Goal: Information Seeking & Learning: Learn about a topic

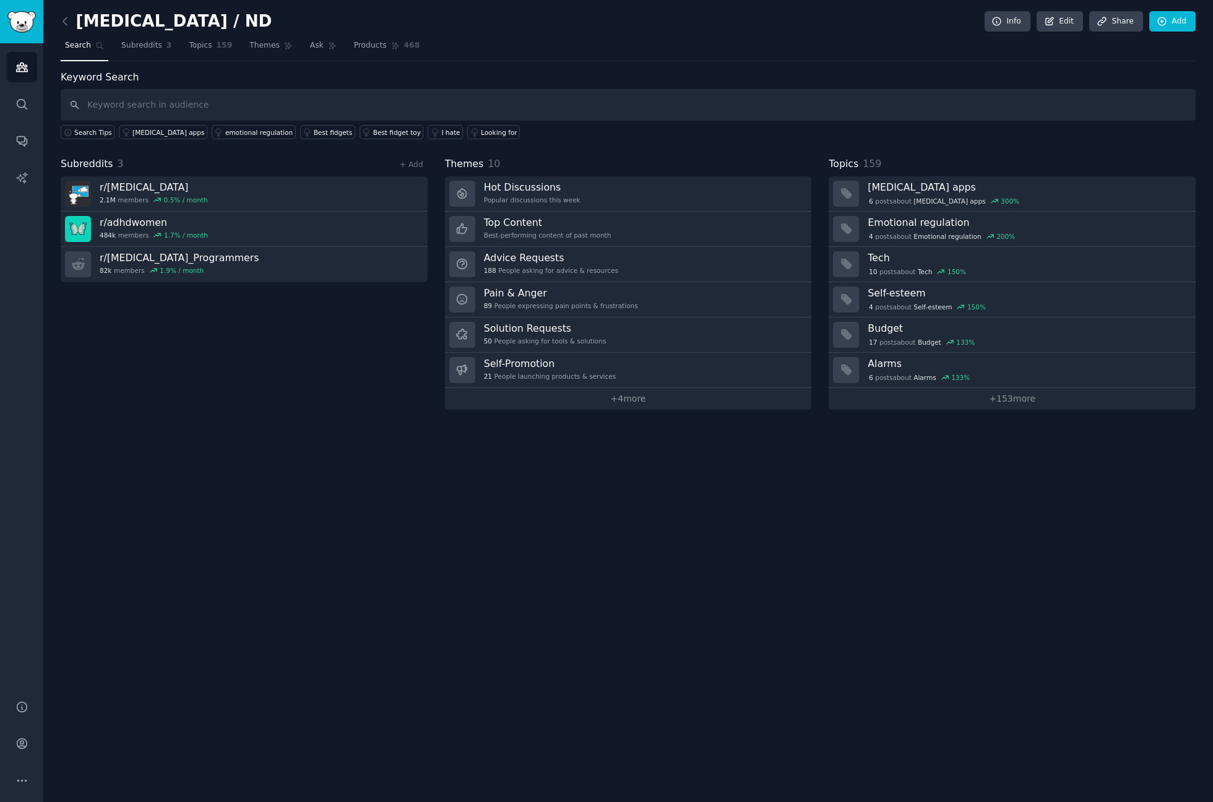
click at [73, 12] on link at bounding box center [68, 22] width 15 height 20
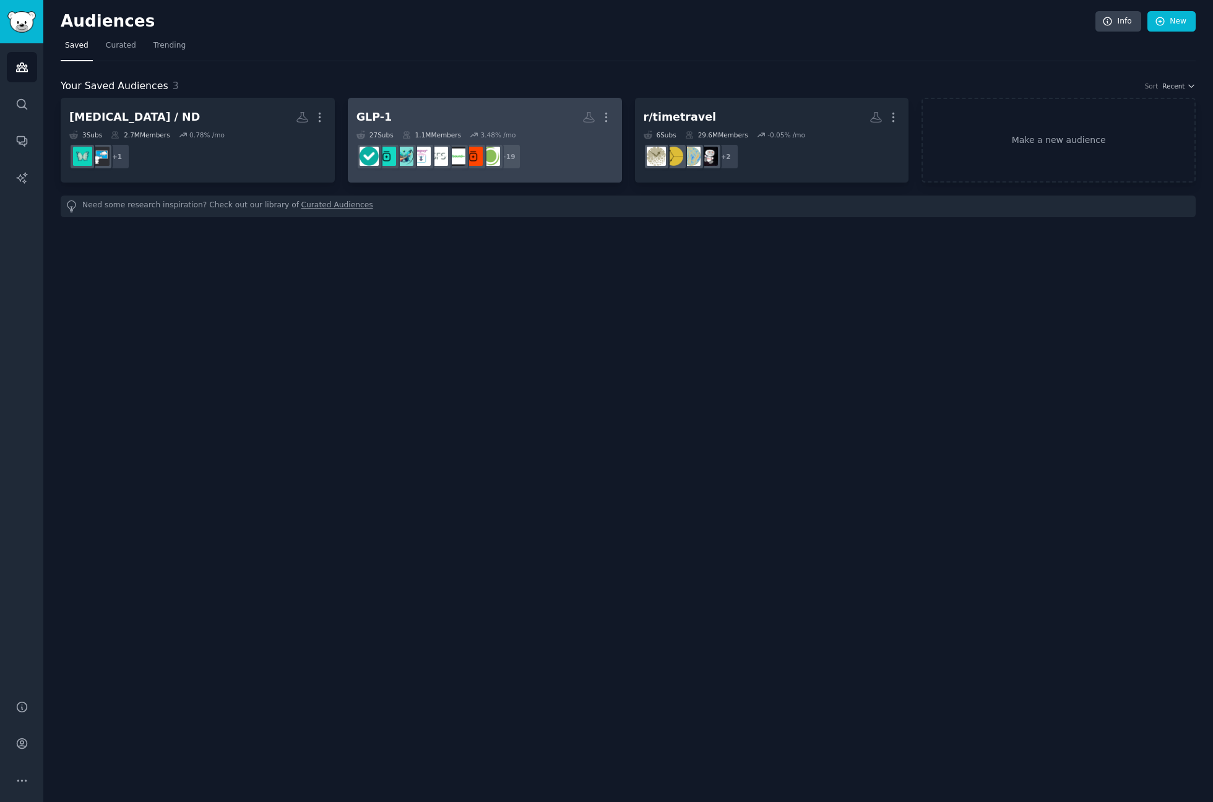
click at [444, 108] on h2 "GLP-1 More" at bounding box center [485, 117] width 257 height 22
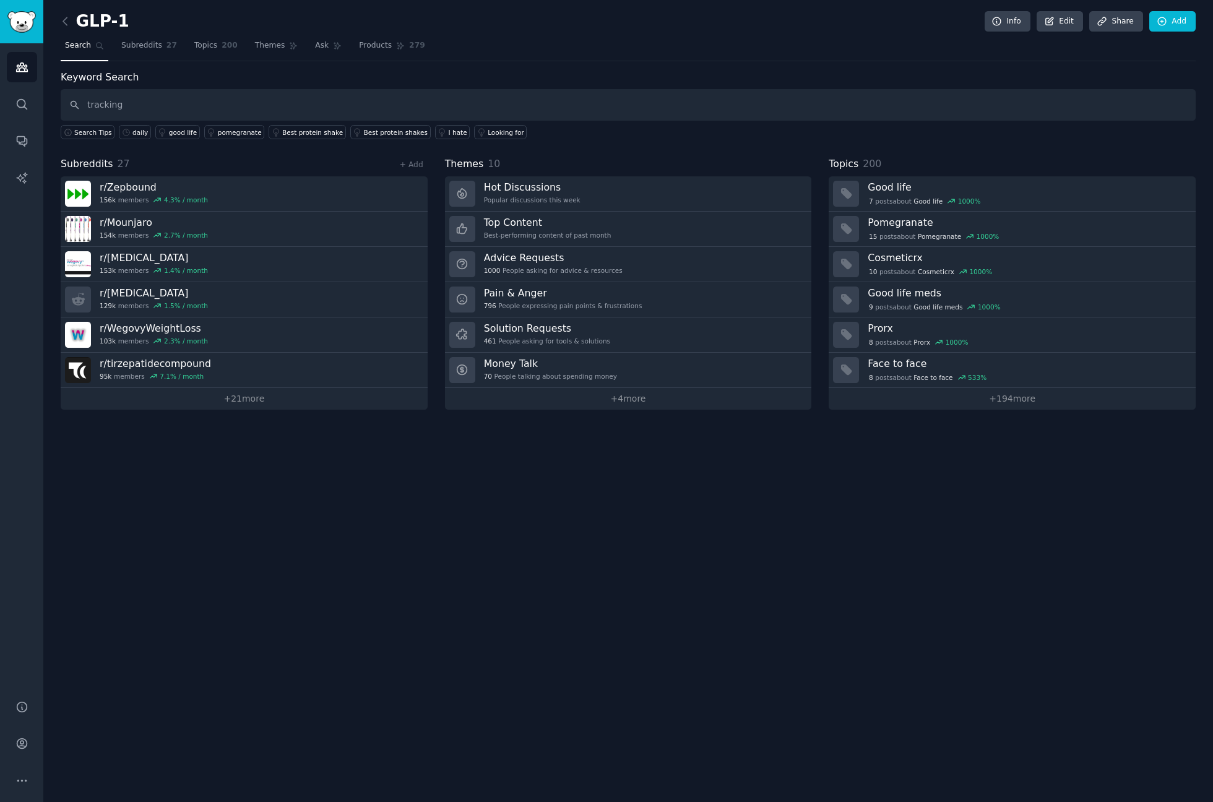
type input "tracking"
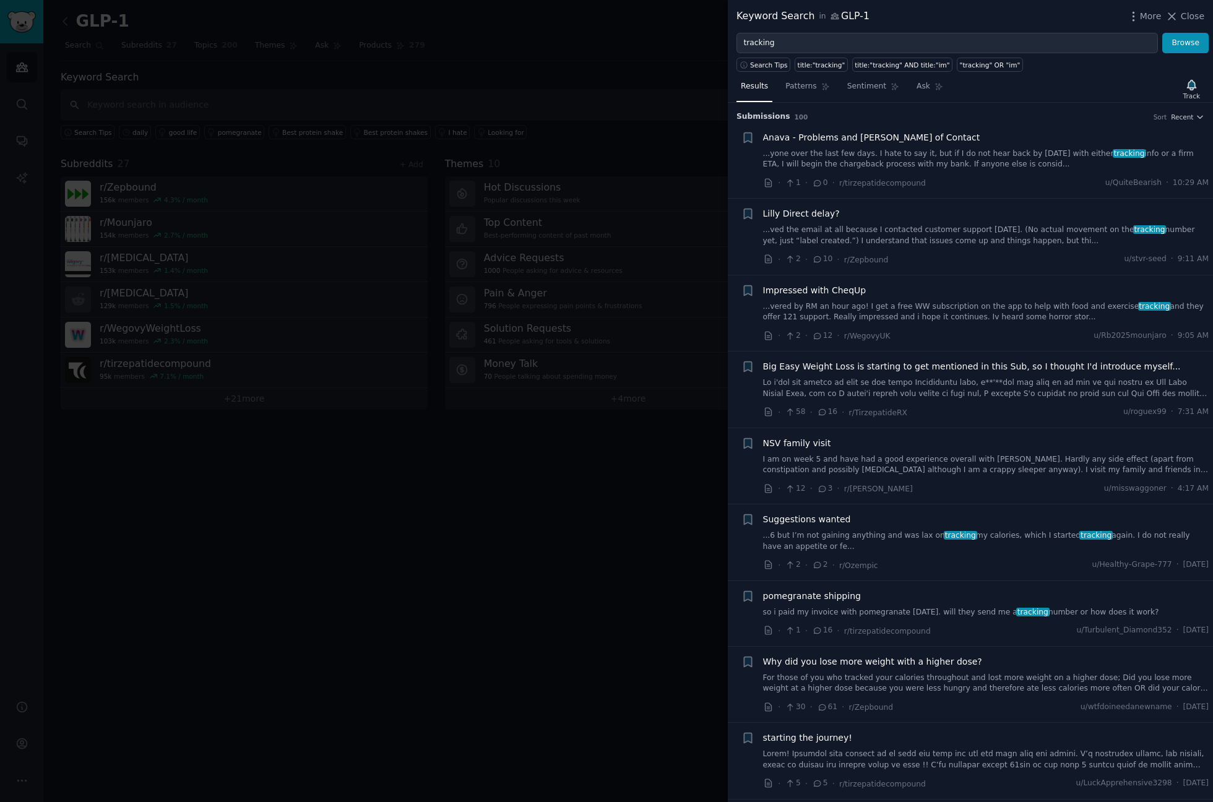
click at [919, 304] on link "...vered by RM an hour ago! I get a free WW subscription on the app to help wit…" at bounding box center [986, 312] width 446 height 22
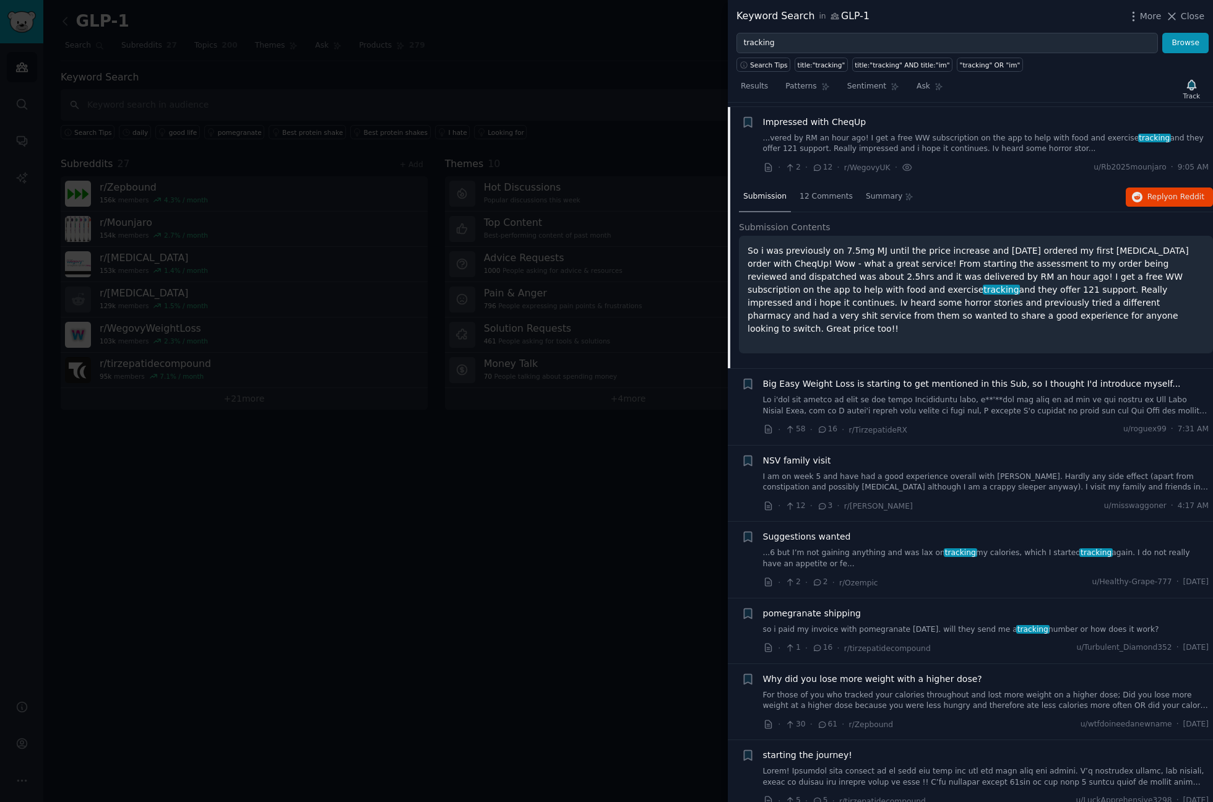
scroll to position [172, 0]
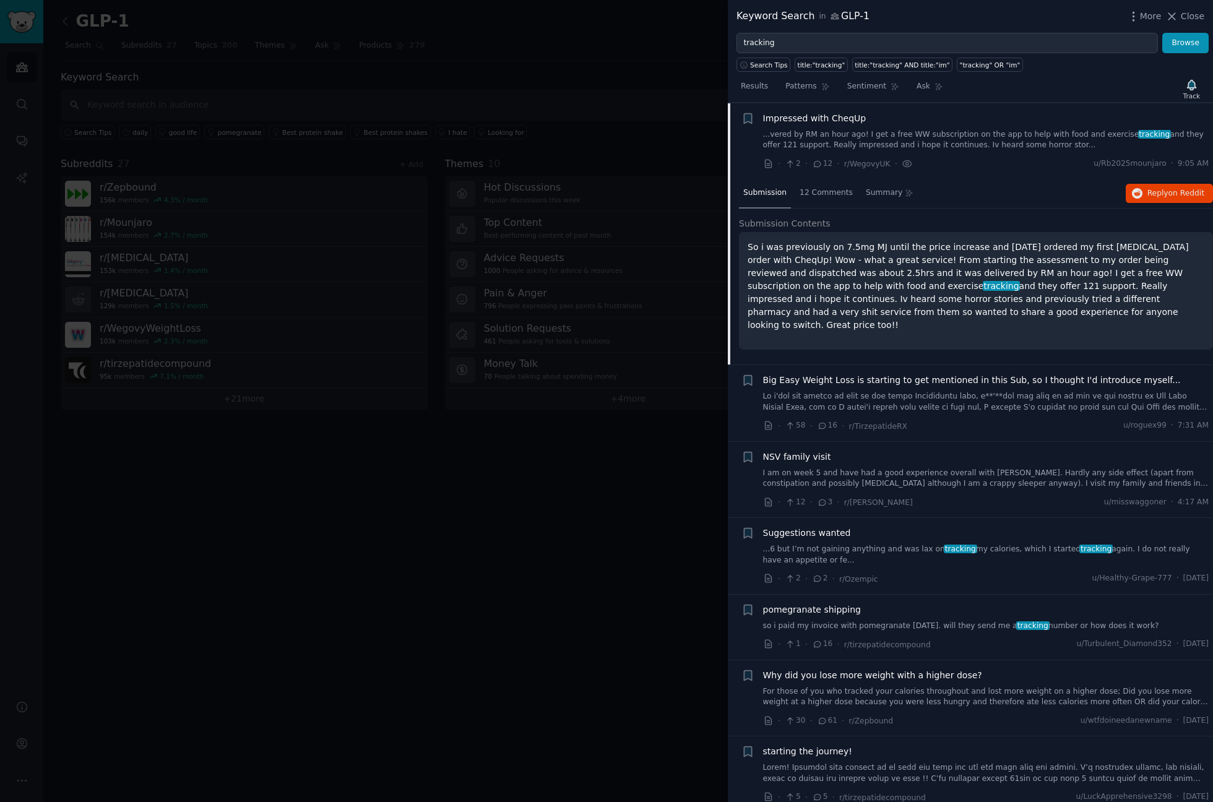
click at [878, 550] on link "...6 but I’m not gaining anything and was lax on tracking my calories, which I …" at bounding box center [986, 555] width 446 height 22
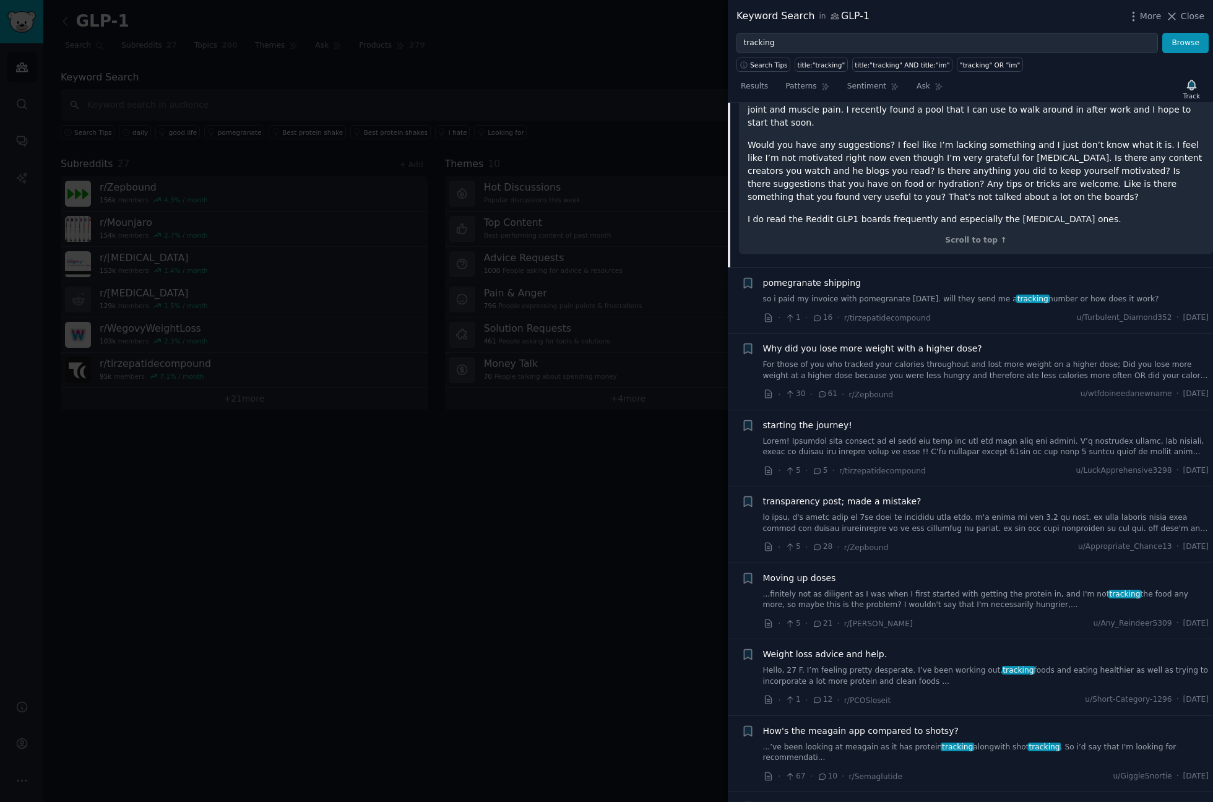
scroll to position [772, 0]
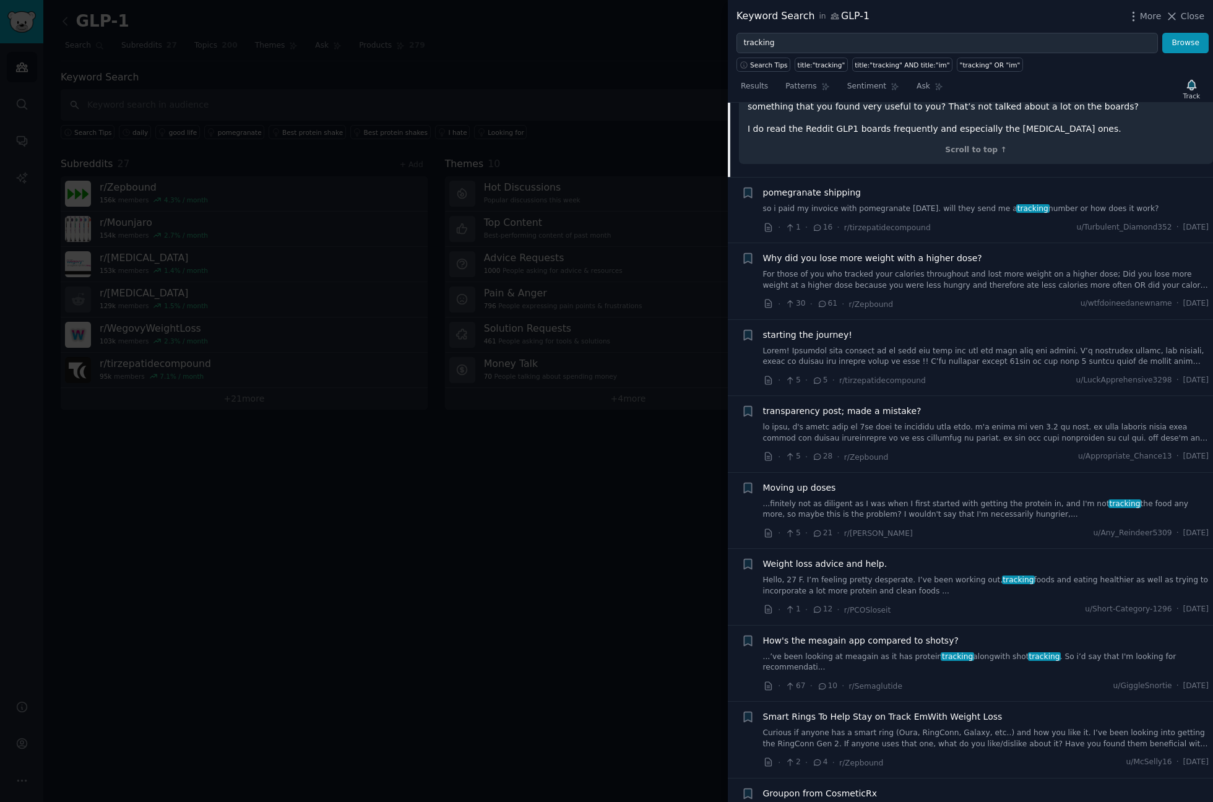
click at [971, 652] on link "...’ve been looking at meagain as it has protein tracking alongwith shot tracki…" at bounding box center [986, 663] width 446 height 22
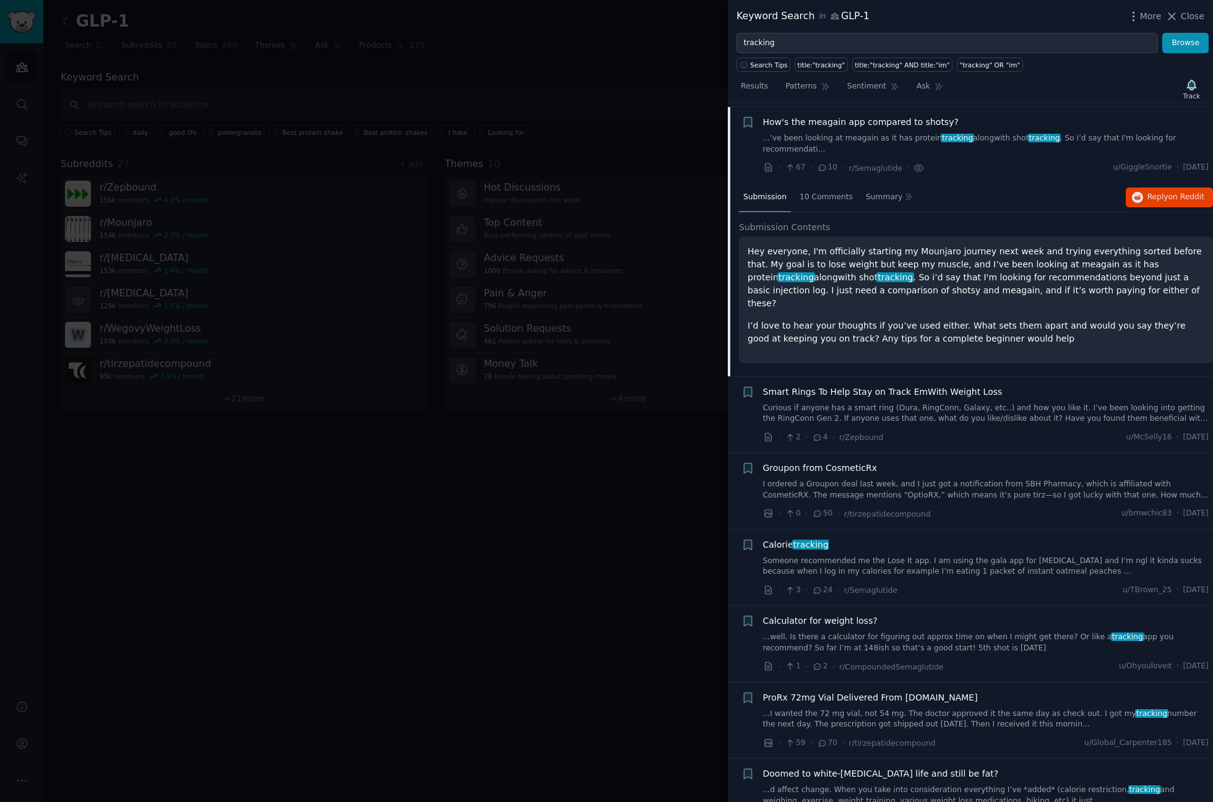
scroll to position [924, 0]
click at [807, 189] on span "10 Comments" at bounding box center [826, 194] width 53 height 11
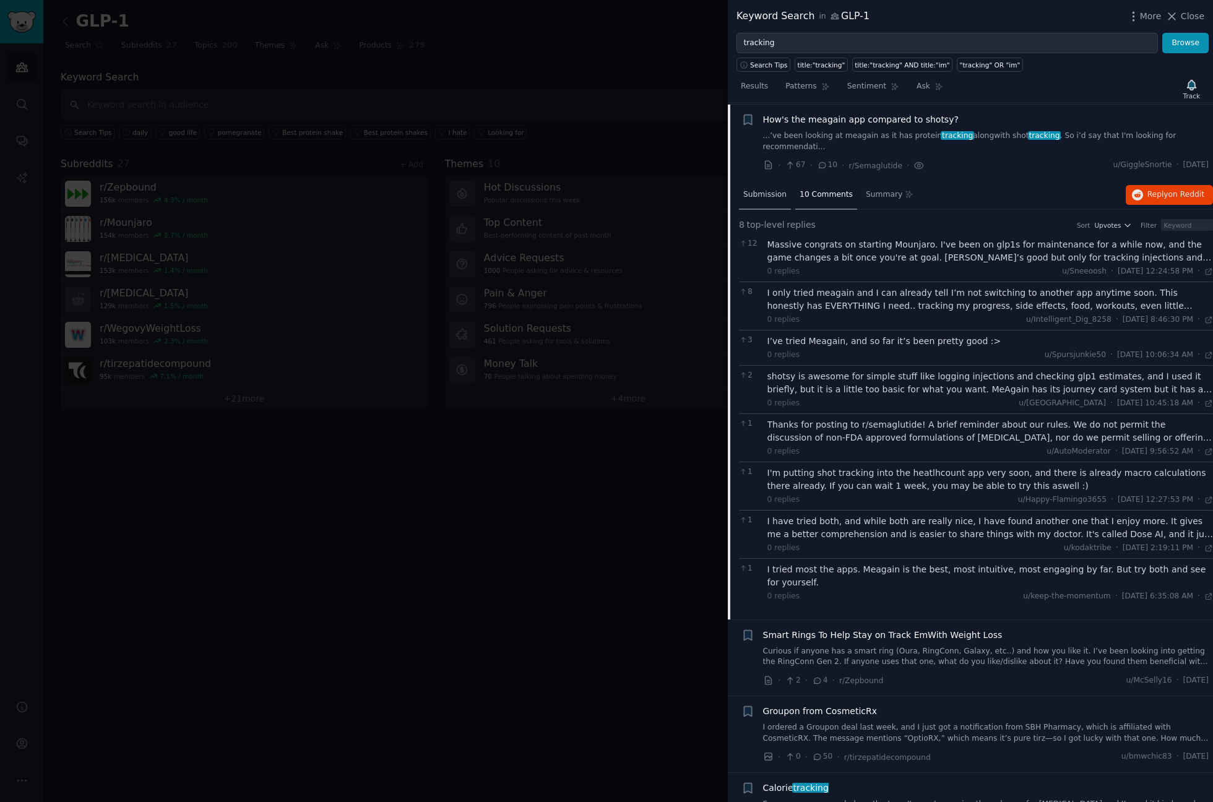
click at [764, 189] on span "Submission" at bounding box center [764, 194] width 43 height 11
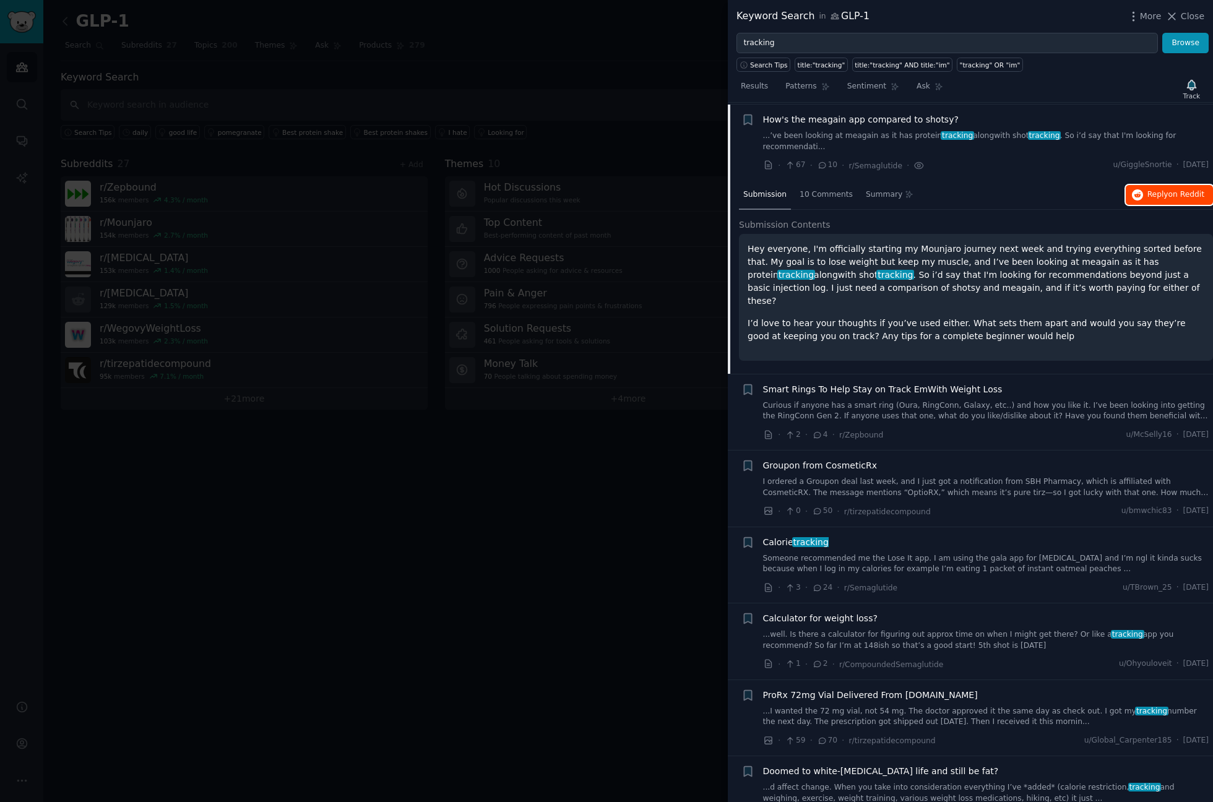
click at [1163, 189] on span "Reply on Reddit" at bounding box center [1176, 194] width 57 height 11
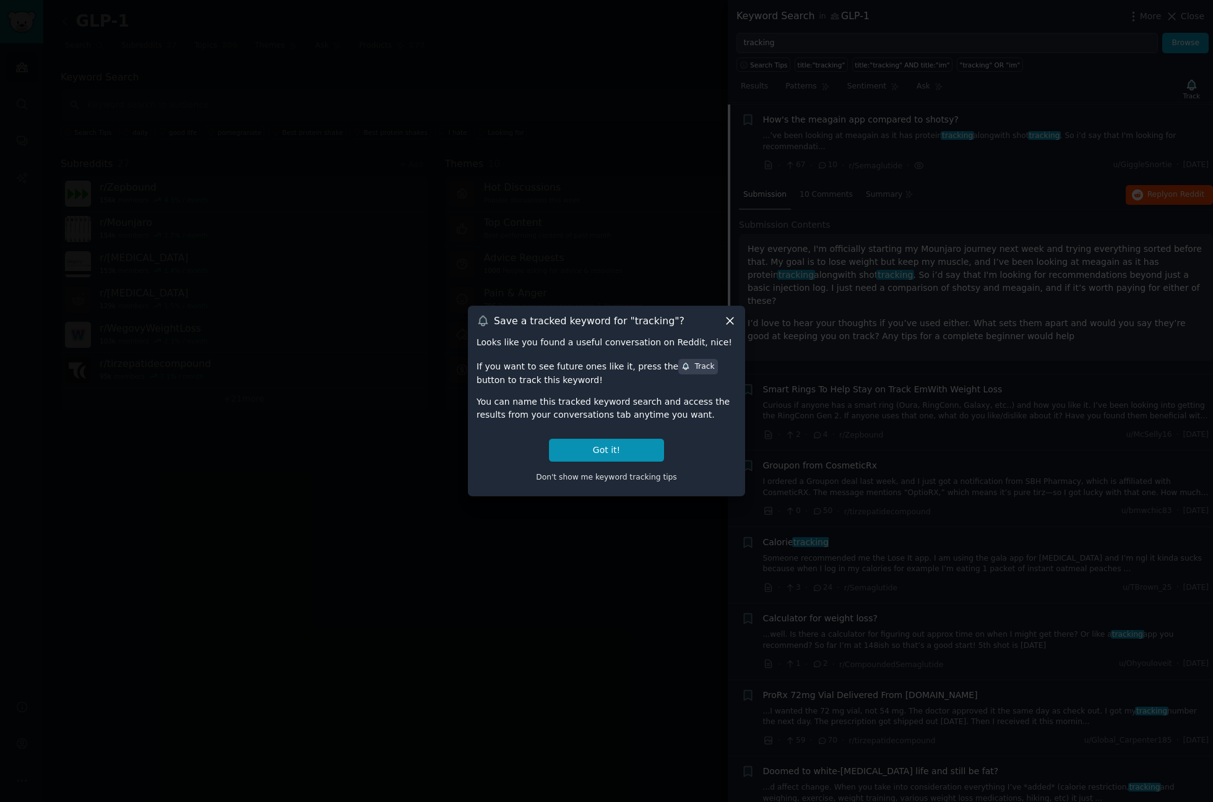
click at [729, 321] on icon at bounding box center [730, 320] width 13 height 13
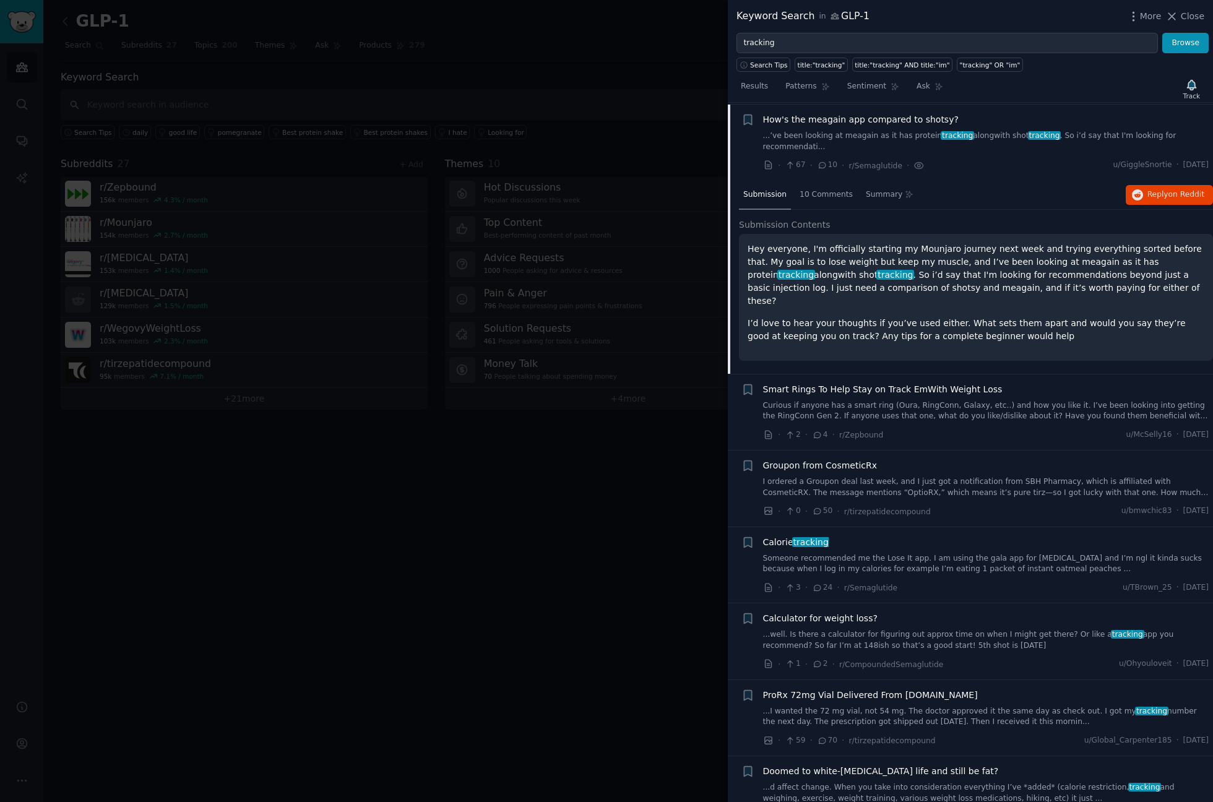
click at [438, 602] on div at bounding box center [606, 401] width 1213 height 802
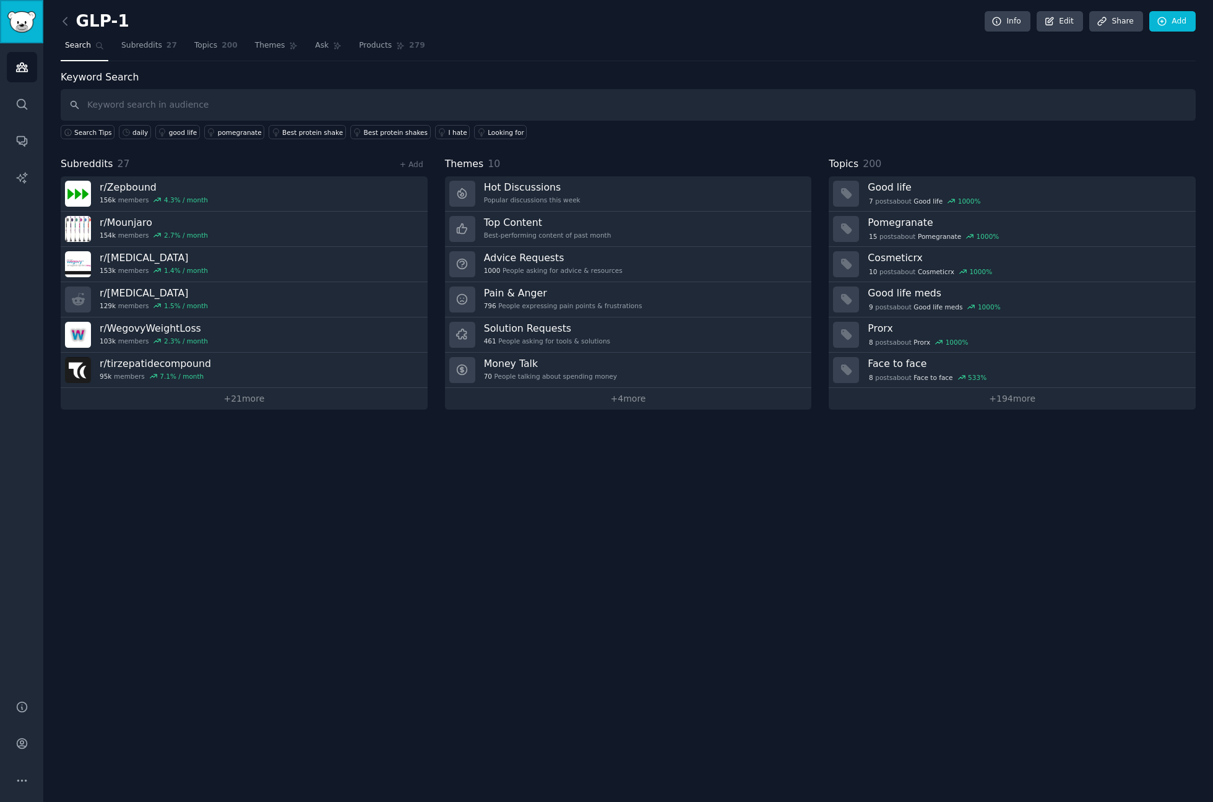
click at [30, 14] on img "Sidebar" at bounding box center [21, 22] width 28 height 22
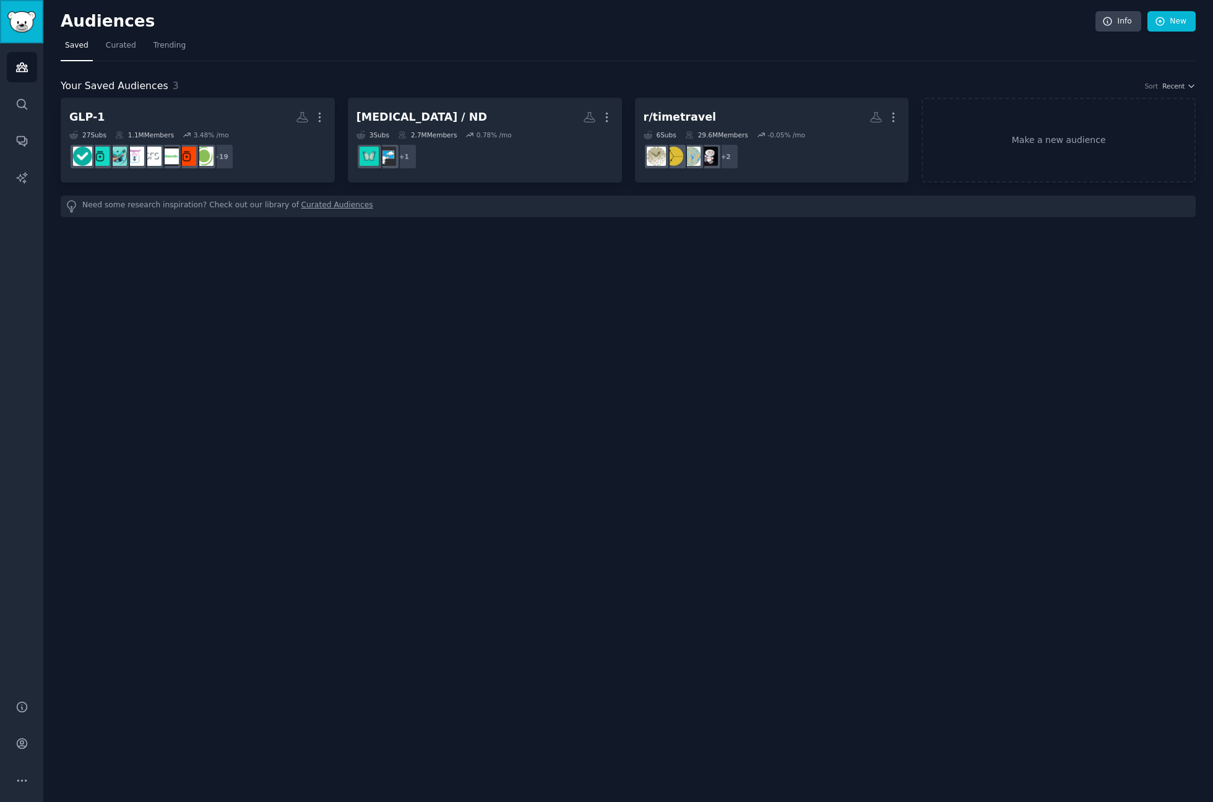
click at [30, 14] on img "Sidebar" at bounding box center [21, 22] width 28 height 22
click at [117, 46] on span "Curated" at bounding box center [121, 45] width 30 height 11
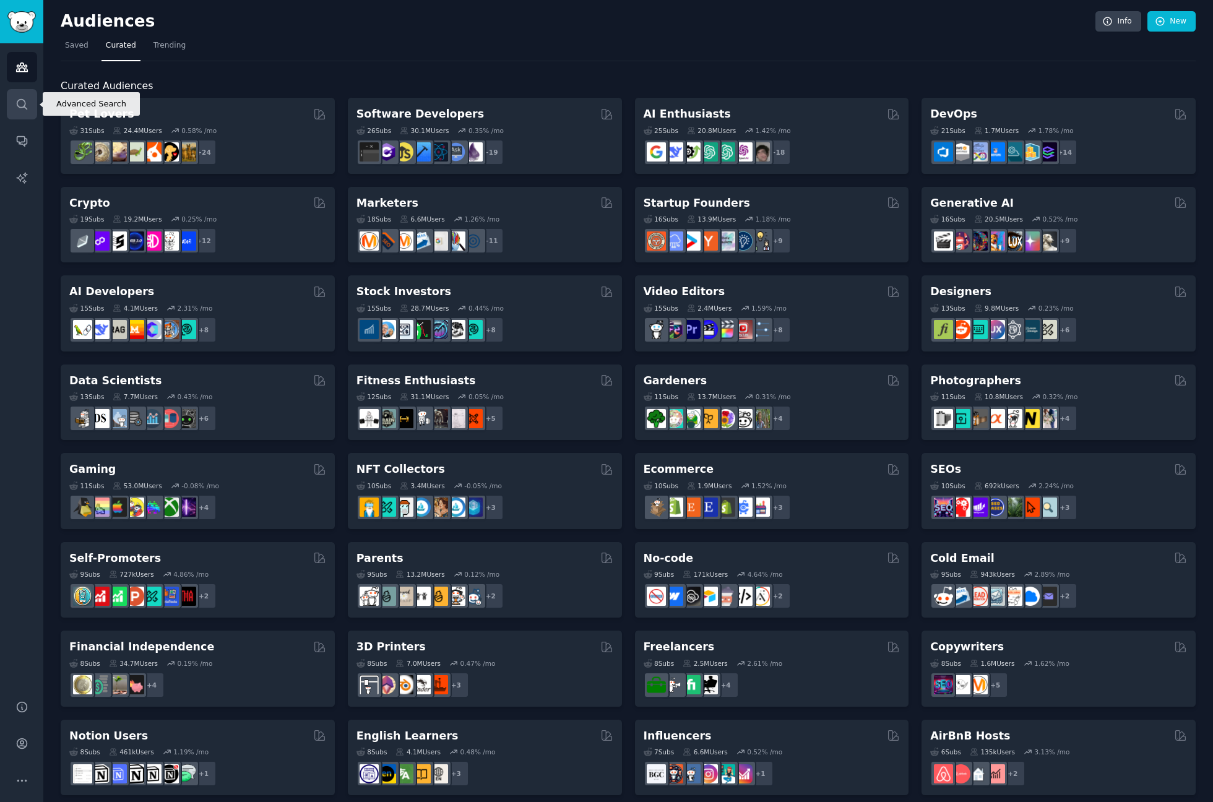
click at [18, 102] on icon "Sidebar" at bounding box center [21, 104] width 13 height 13
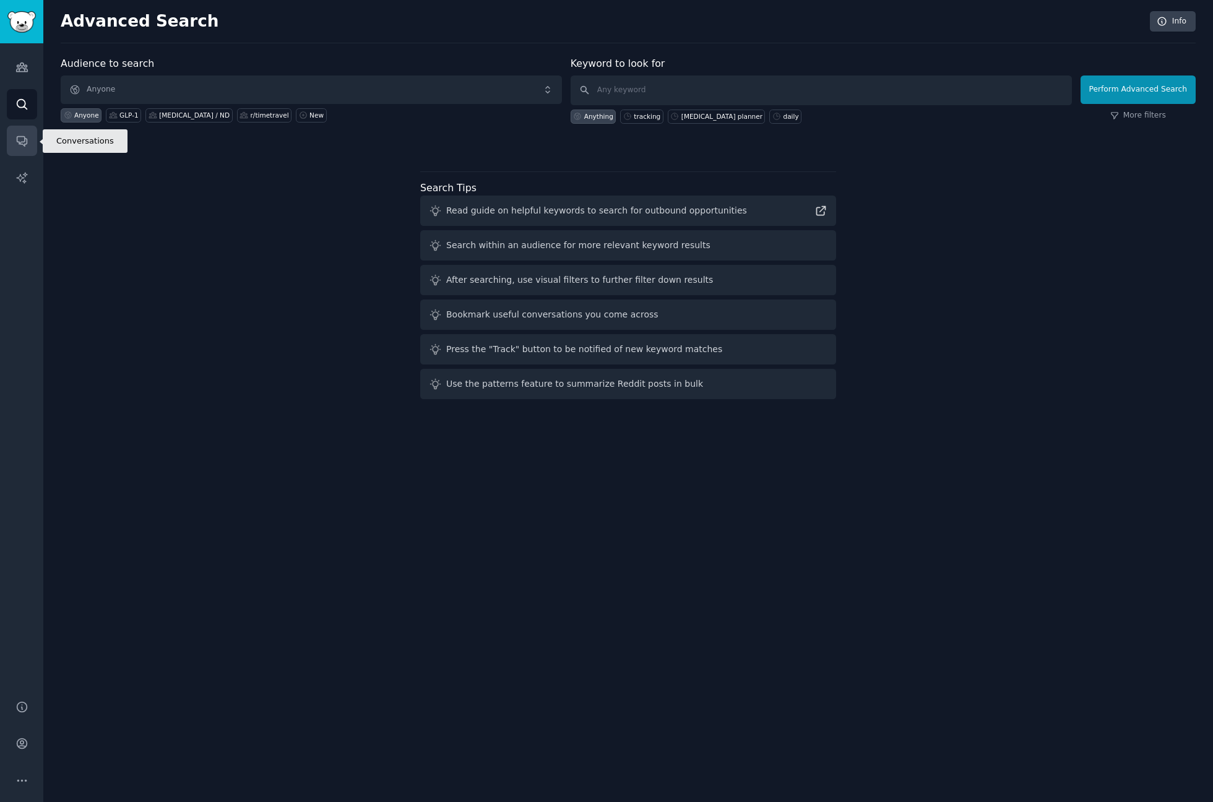
click at [22, 137] on icon "Sidebar" at bounding box center [21, 140] width 13 height 13
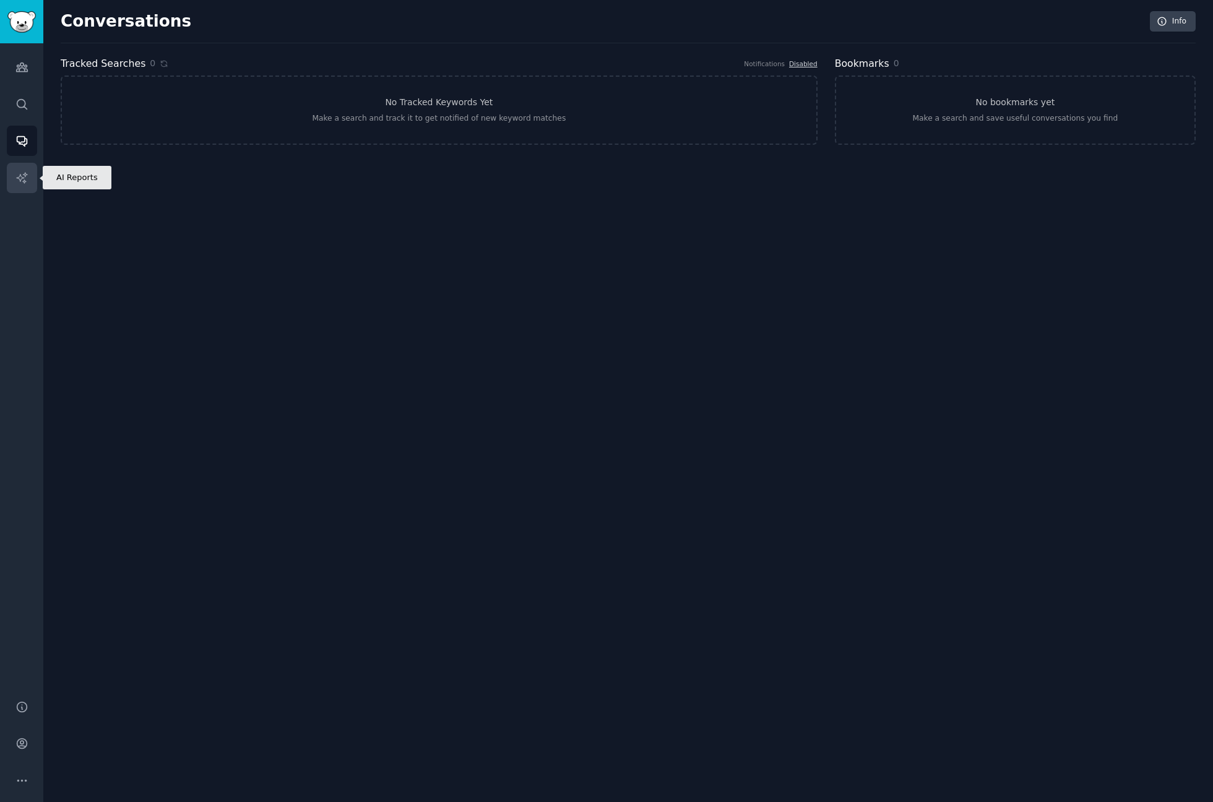
click at [17, 180] on icon "Sidebar" at bounding box center [21, 177] width 13 height 13
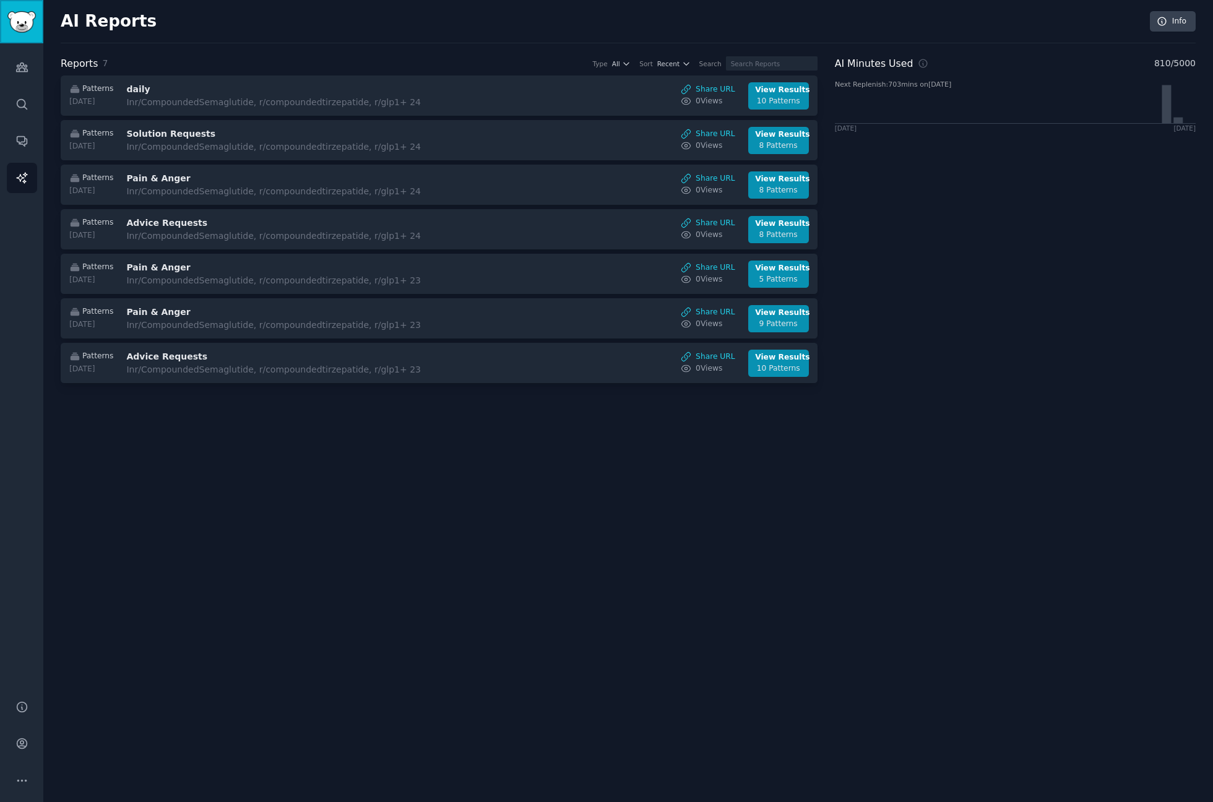
click at [32, 20] on img "Sidebar" at bounding box center [21, 22] width 28 height 22
